Goal: Find specific page/section: Find specific page/section

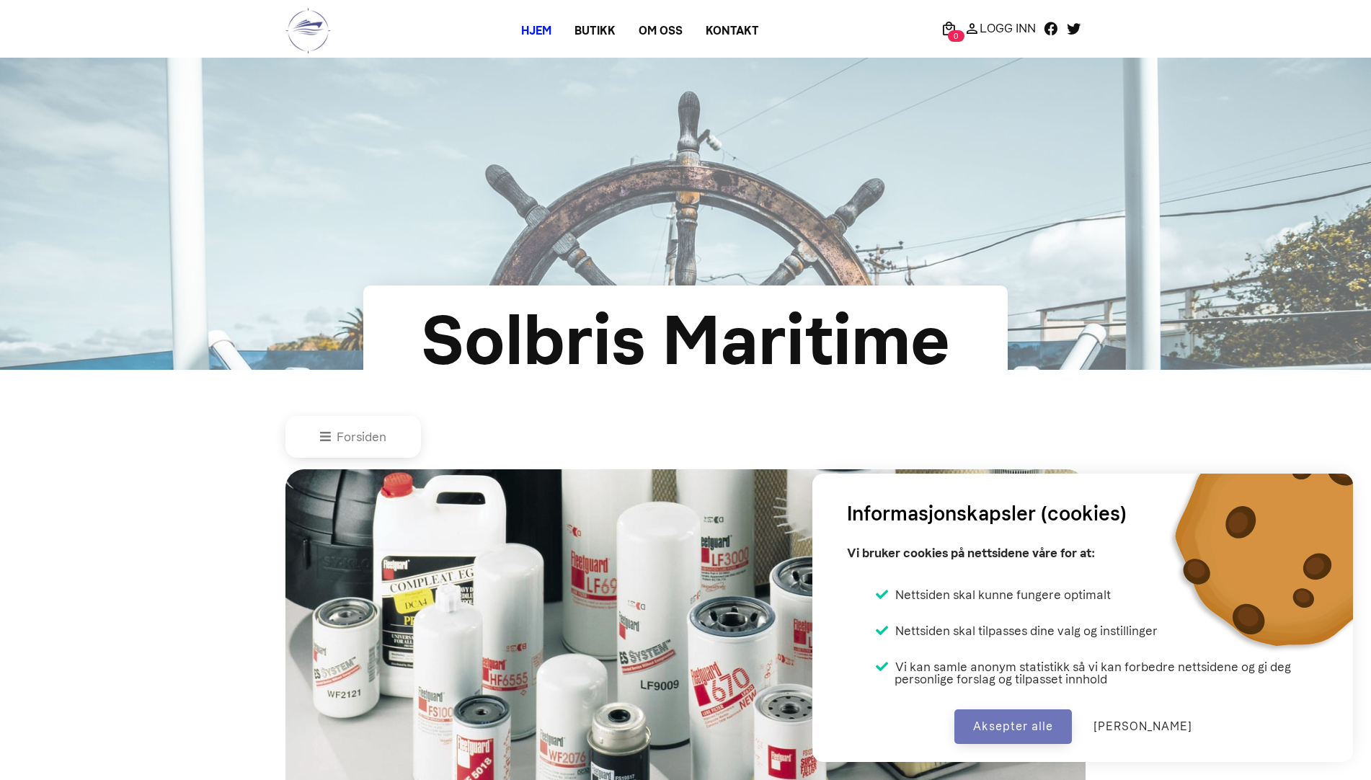
scroll to position [746, 0]
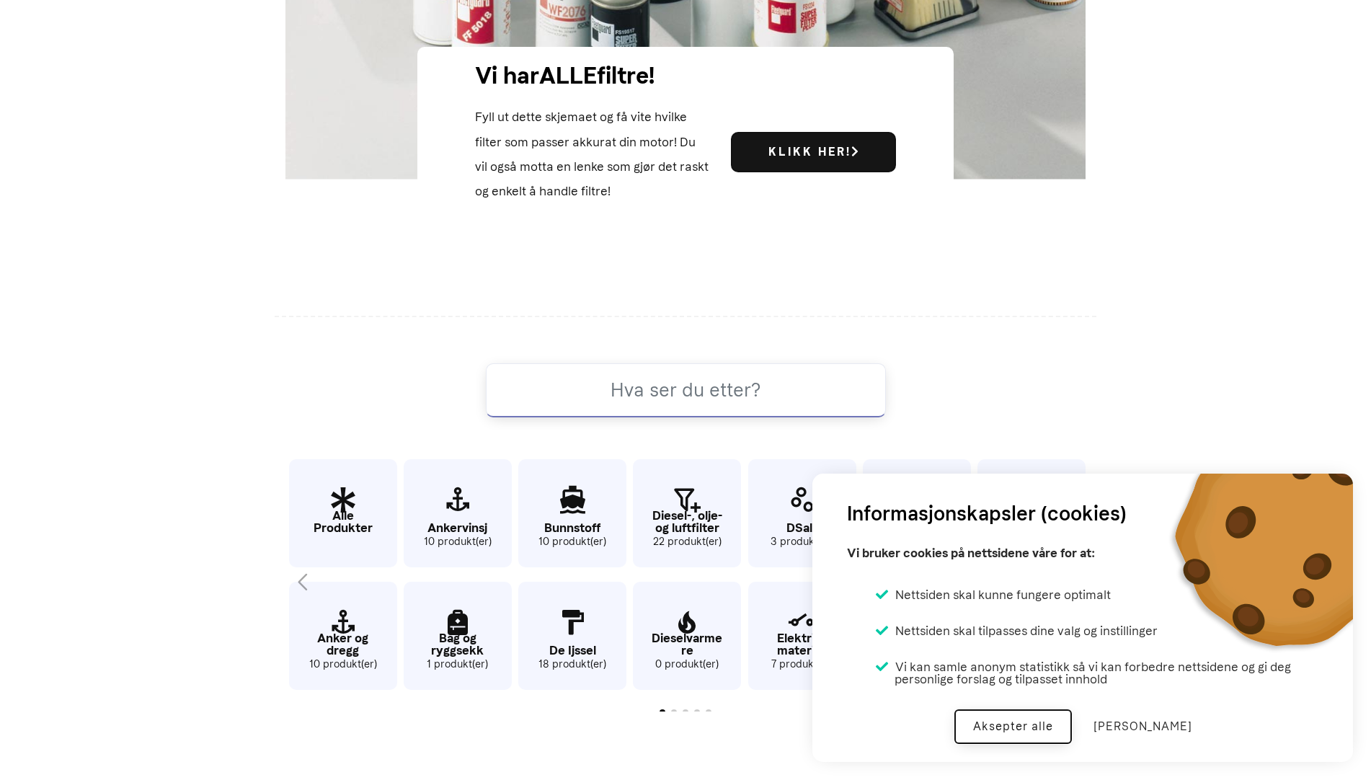
click at [1056, 725] on button "Aksepter alle" at bounding box center [1012, 726] width 117 height 35
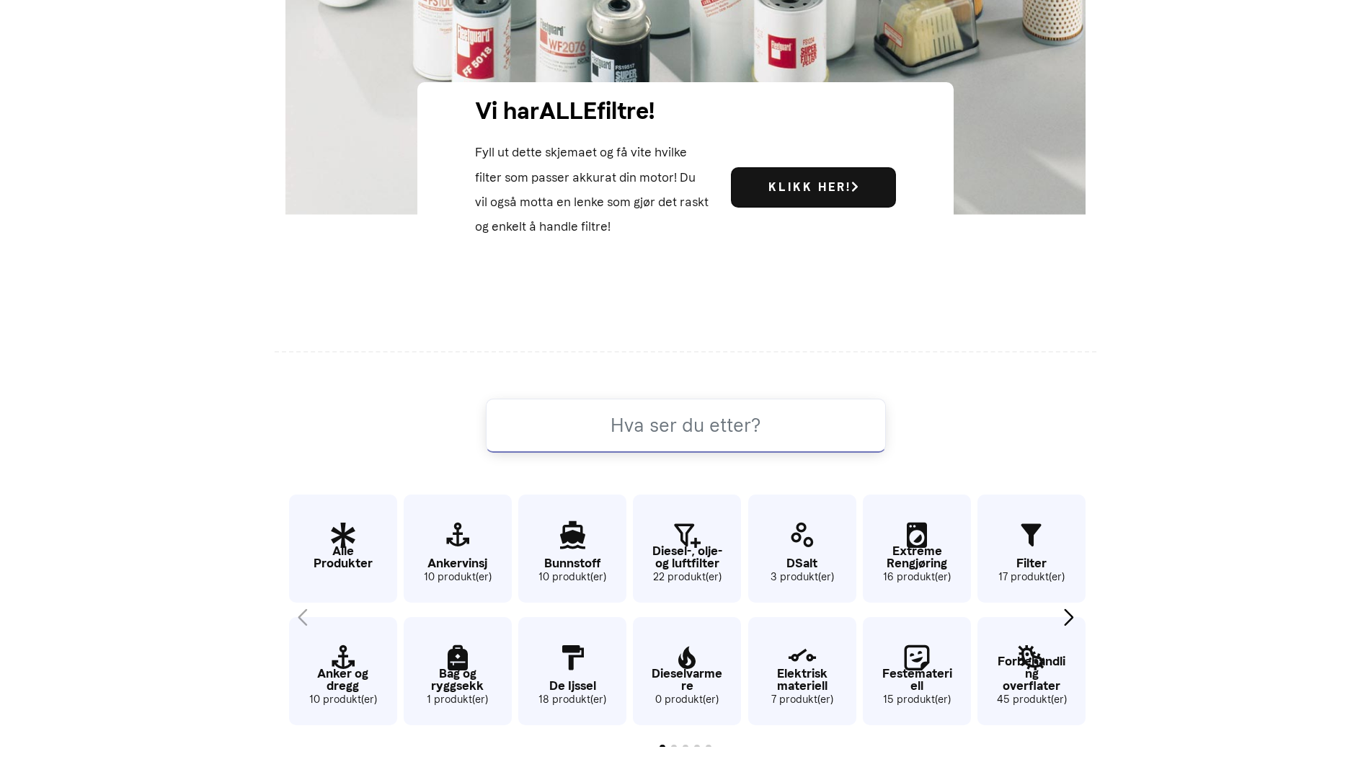
scroll to position [721, 0]
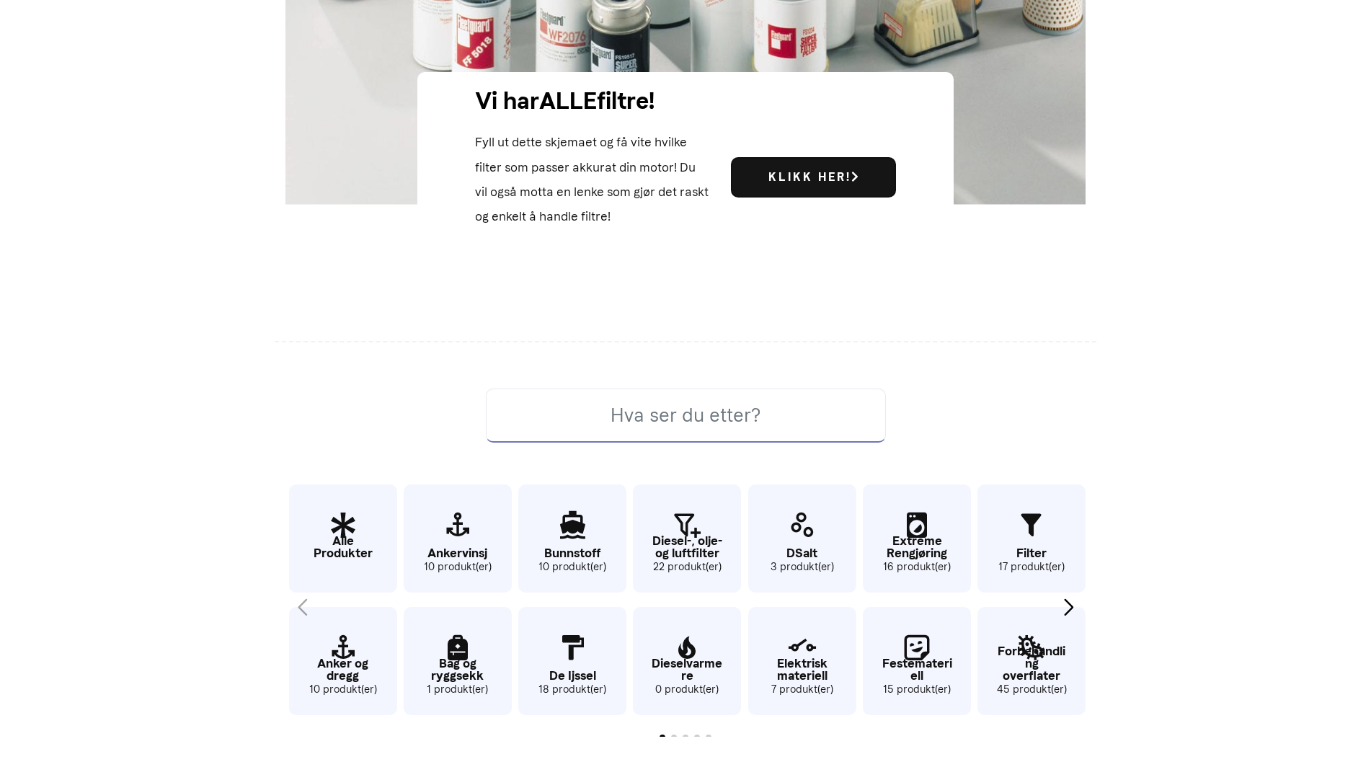
click at [685, 433] on input at bounding box center [686, 415] width 400 height 54
click at [793, 557] on p "DSalt" at bounding box center [802, 553] width 108 height 12
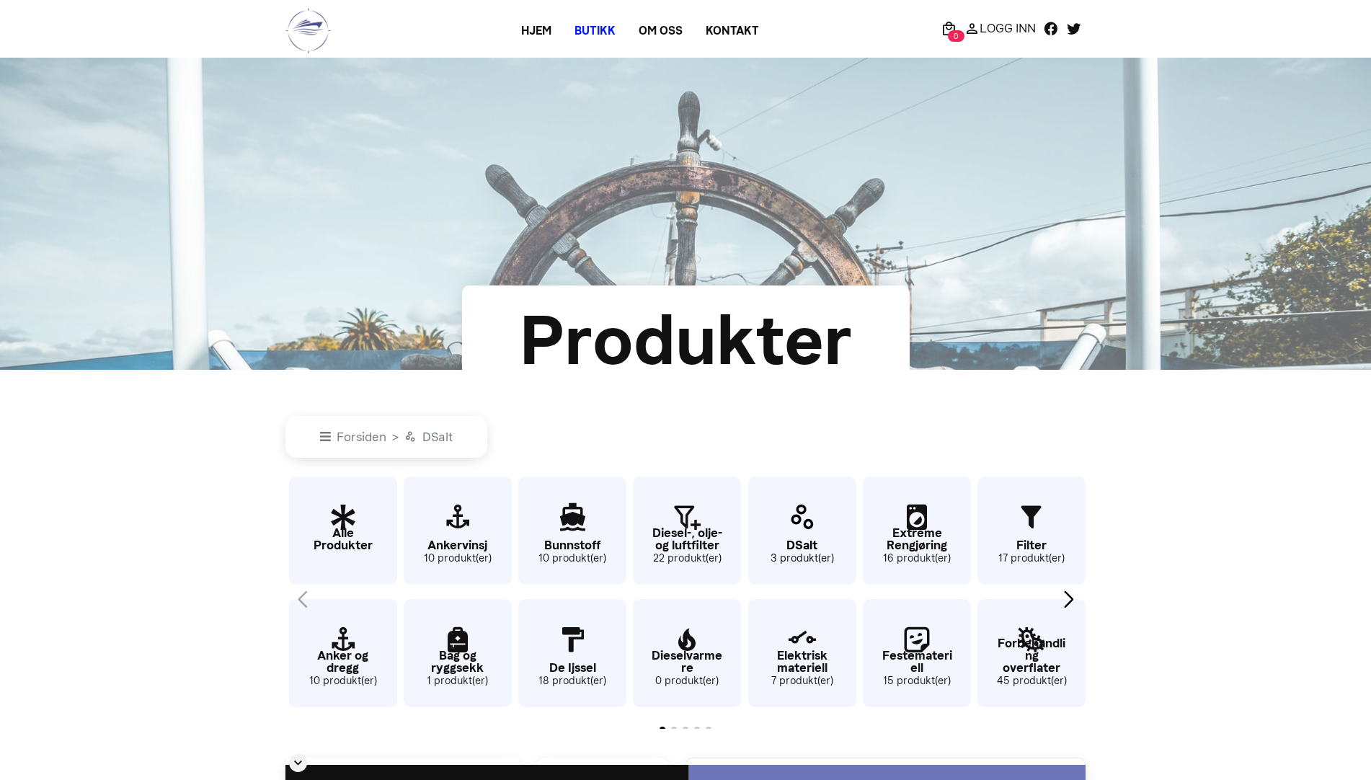
click at [817, 529] on icon "9 / 62" at bounding box center [802, 517] width 108 height 47
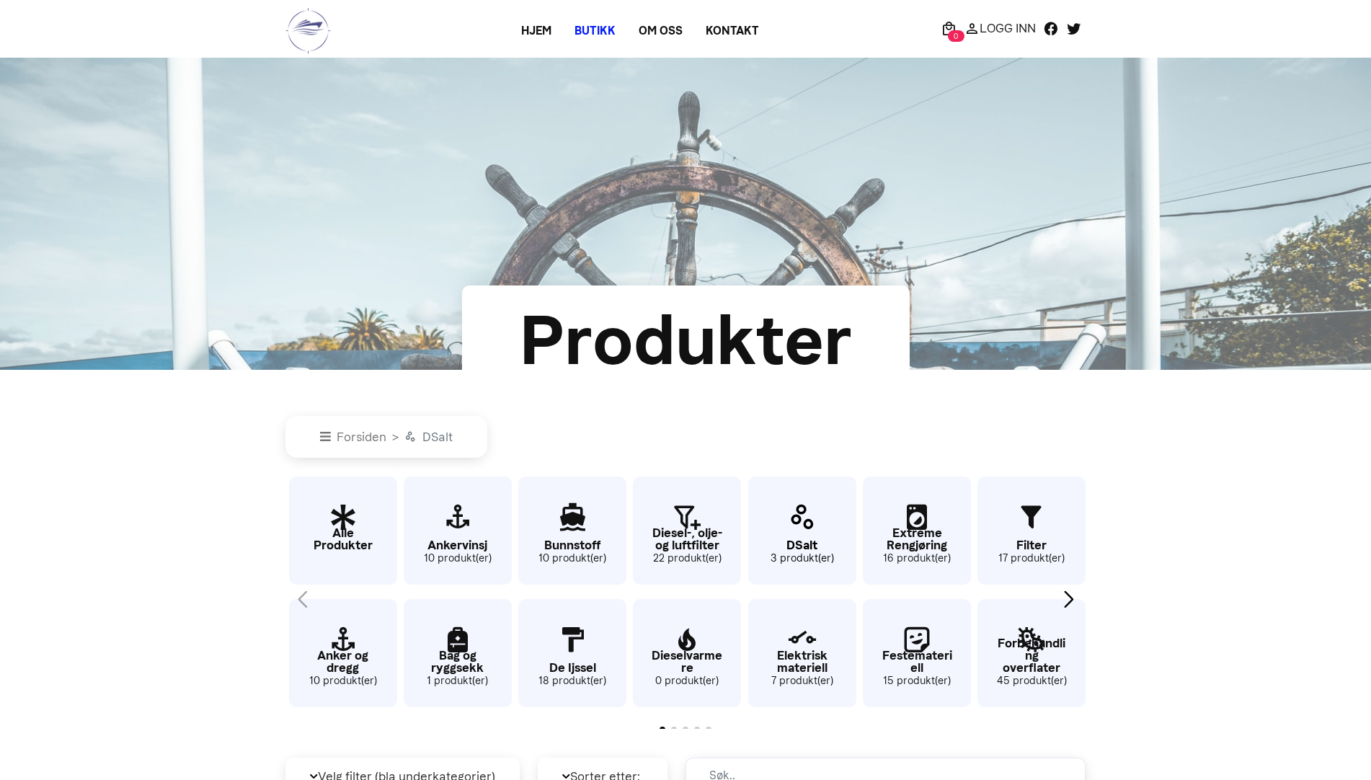
click at [817, 529] on icon "9 / 62" at bounding box center [802, 517] width 108 height 47
